Goal: Information Seeking & Learning: Learn about a topic

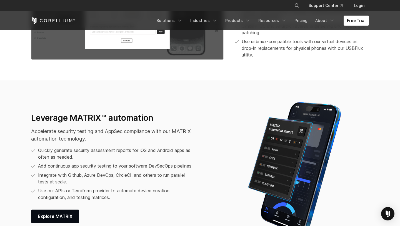
scroll to position [676, 0]
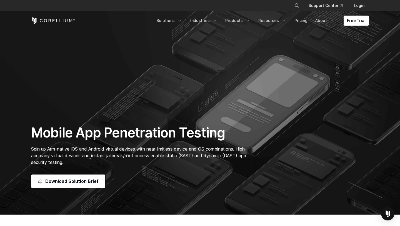
scroll to position [61, 0]
